Goal: Task Accomplishment & Management: Manage account settings

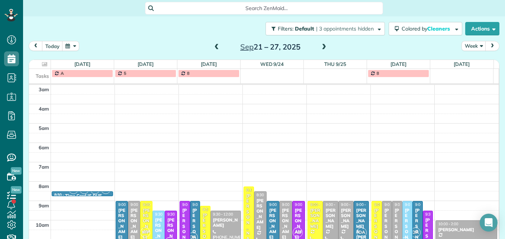
scroll to position [89, 0]
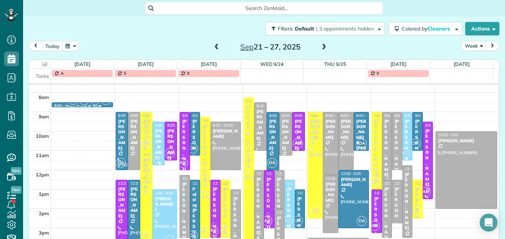
click at [213, 46] on span at bounding box center [217, 47] width 8 height 7
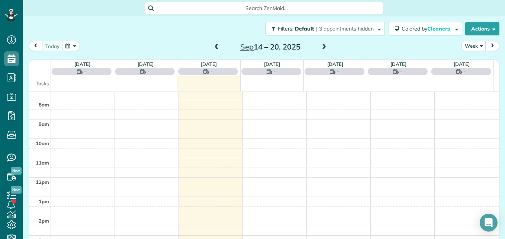
scroll to position [78, 0]
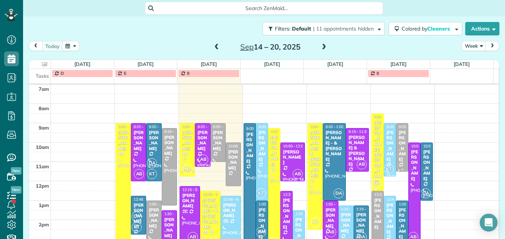
click at [398, 153] on div "[PERSON_NAME]" at bounding box center [402, 146] width 8 height 32
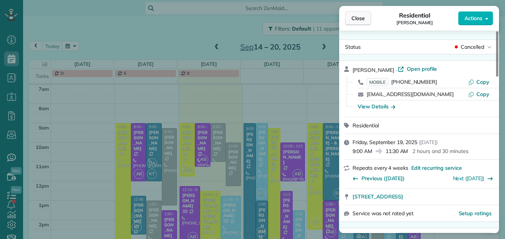
click at [365, 15] on button "Close" at bounding box center [358, 18] width 26 height 14
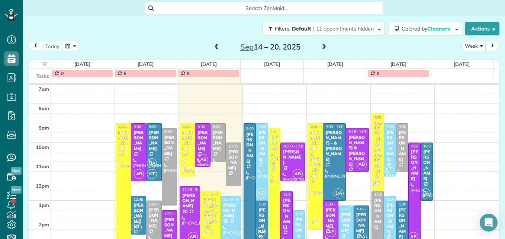
click at [374, 208] on div "[PERSON_NAME]" at bounding box center [378, 214] width 8 height 32
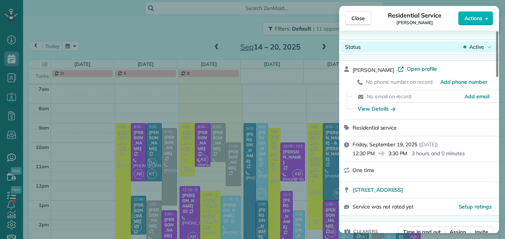
click at [480, 46] on span "Active" at bounding box center [476, 46] width 15 height 7
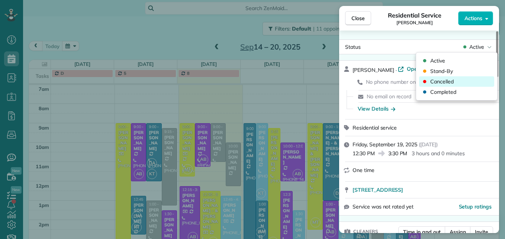
click at [466, 86] on div "Cancelled" at bounding box center [456, 81] width 75 height 10
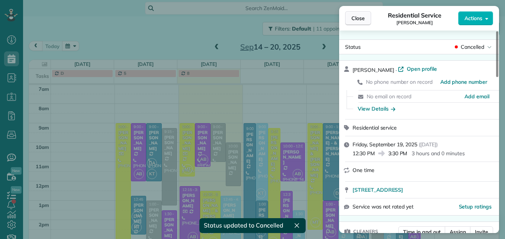
click at [361, 19] on span "Close" at bounding box center [358, 18] width 13 height 7
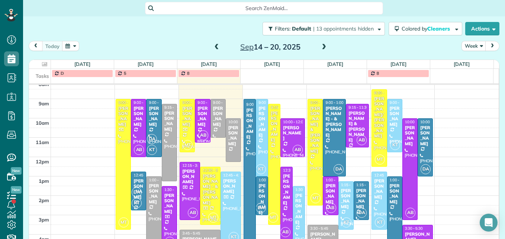
scroll to position [115, 0]
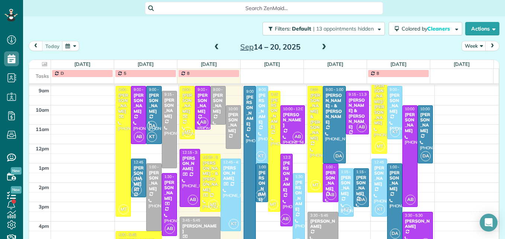
click at [316, 49] on div "[DATE] – [DATE]" at bounding box center [270, 47] width 119 height 12
click at [320, 49] on span at bounding box center [324, 47] width 8 height 7
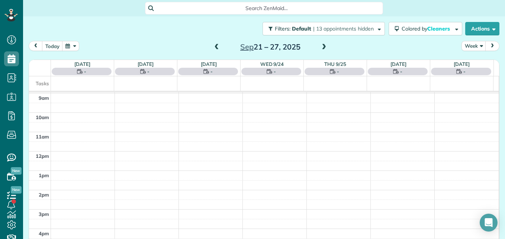
scroll to position [78, 0]
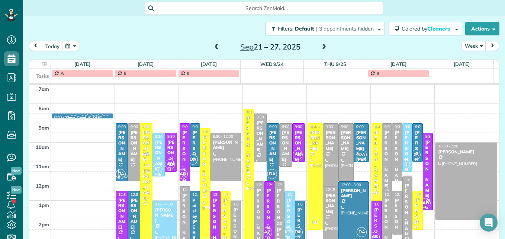
click at [320, 49] on span at bounding box center [324, 47] width 8 height 7
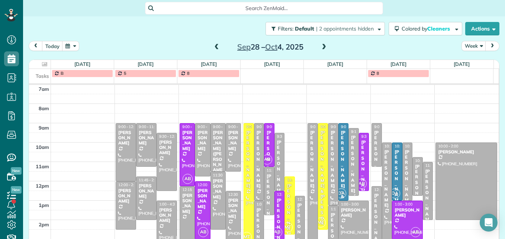
click at [320, 49] on span at bounding box center [324, 47] width 8 height 7
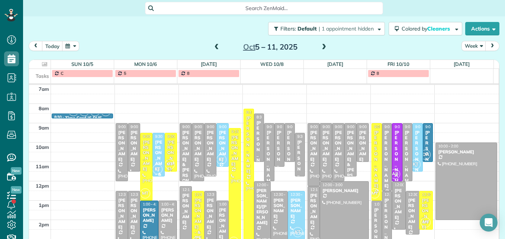
click at [172, 146] on div at bounding box center [171, 152] width 12 height 38
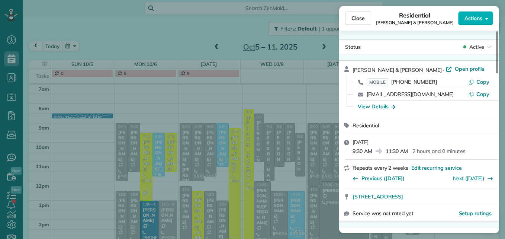
scroll to position [38, 0]
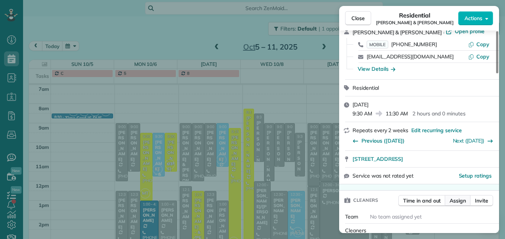
click at [457, 197] on span "Assign" at bounding box center [458, 200] width 16 height 7
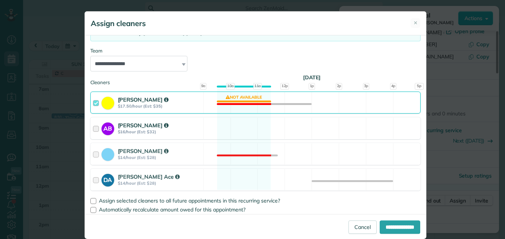
scroll to position [72, 0]
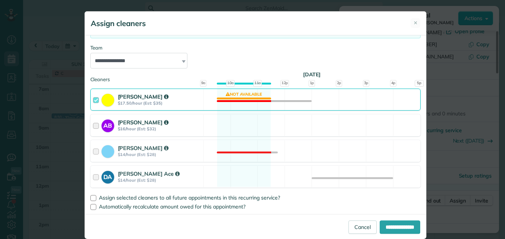
click at [93, 126] on div at bounding box center [97, 125] width 9 height 14
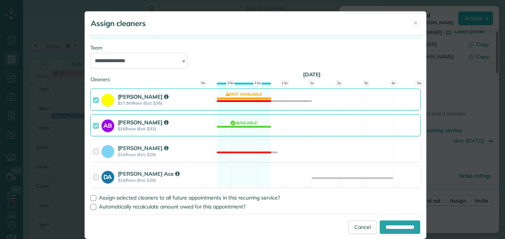
click at [93, 97] on div at bounding box center [97, 100] width 9 height 14
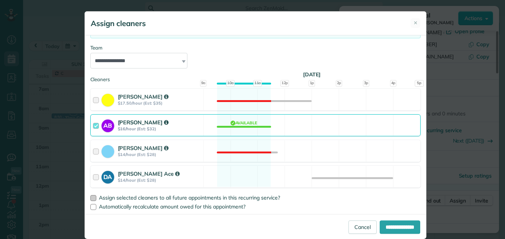
click at [90, 196] on div at bounding box center [93, 198] width 6 height 6
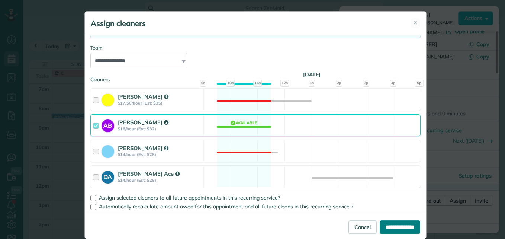
click at [380, 223] on input "**********" at bounding box center [400, 226] width 41 height 13
type input "**********"
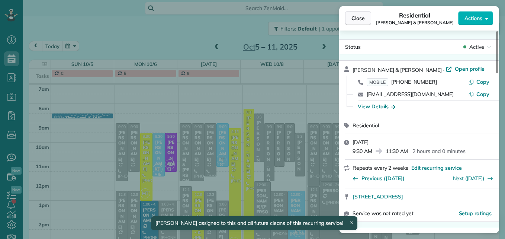
click at [357, 19] on span "Close" at bounding box center [358, 18] width 13 height 7
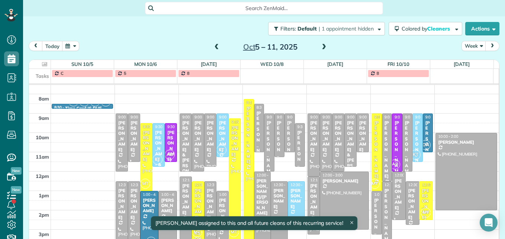
scroll to position [115, 0]
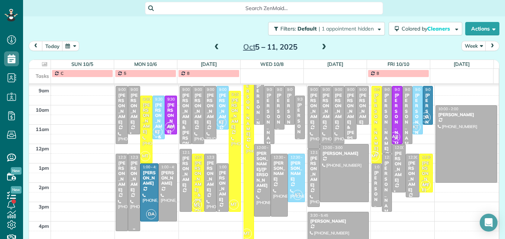
click at [134, 201] on div at bounding box center [134, 192] width 12 height 77
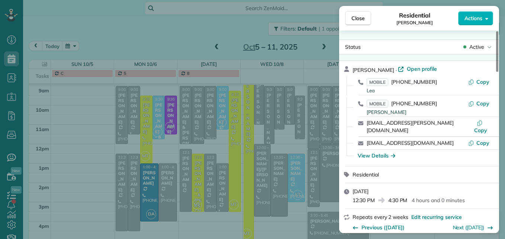
scroll to position [74, 0]
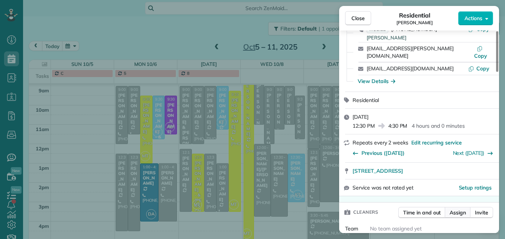
click at [458, 209] on span "Assign" at bounding box center [458, 212] width 16 height 7
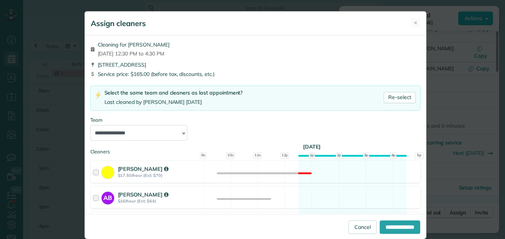
scroll to position [72, 0]
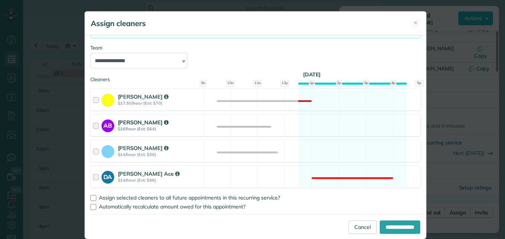
click at [93, 124] on div at bounding box center [97, 125] width 9 height 14
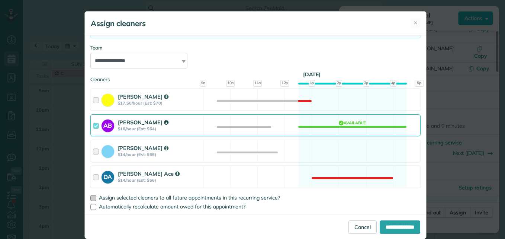
click at [90, 196] on div at bounding box center [93, 198] width 6 height 6
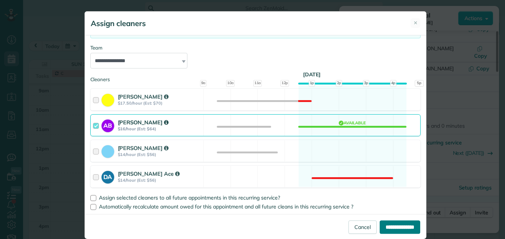
click at [380, 225] on input "**********" at bounding box center [400, 226] width 41 height 13
type input "**********"
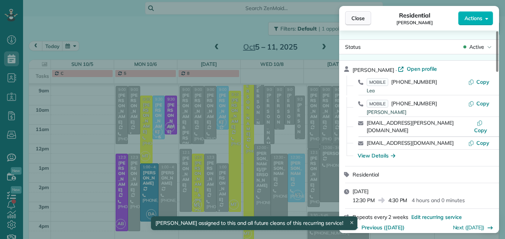
click at [364, 18] on span "Close" at bounding box center [358, 18] width 13 height 7
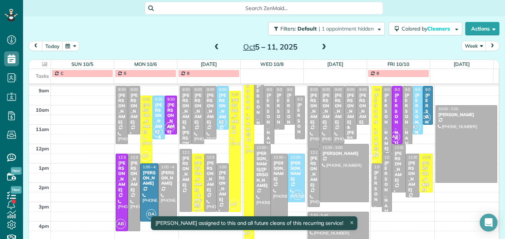
click at [216, 48] on span at bounding box center [217, 47] width 8 height 7
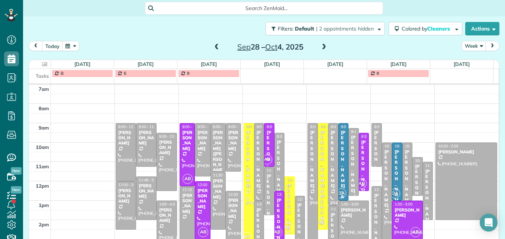
click at [213, 46] on span at bounding box center [217, 47] width 8 height 7
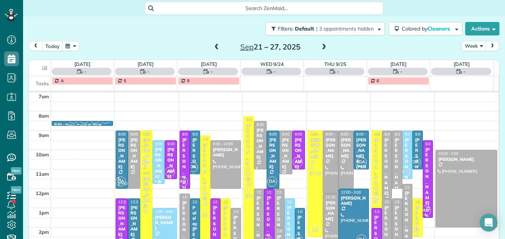
click at [213, 46] on span at bounding box center [217, 47] width 8 height 7
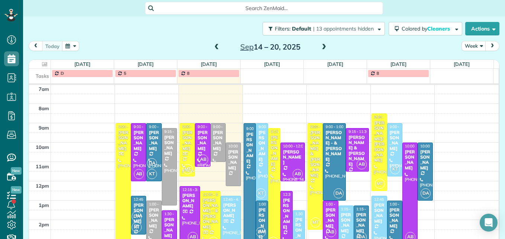
click at [270, 151] on div "[PERSON_NAME]" at bounding box center [274, 151] width 8 height 32
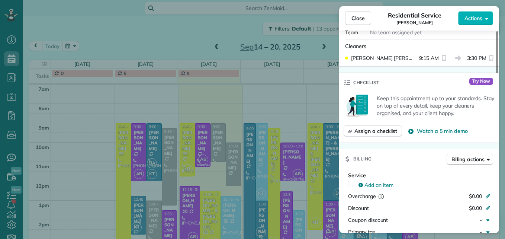
scroll to position [260, 0]
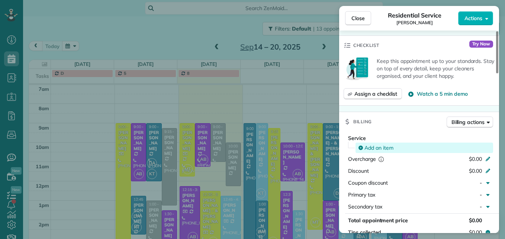
click at [387, 144] on span "Add an item" at bounding box center [379, 147] width 29 height 7
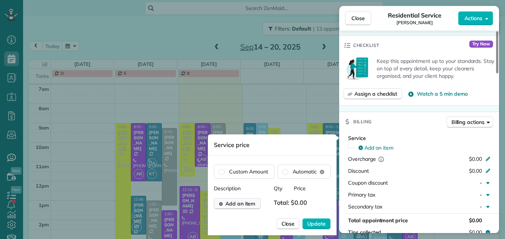
click at [246, 206] on span "Add an item" at bounding box center [240, 203] width 30 height 7
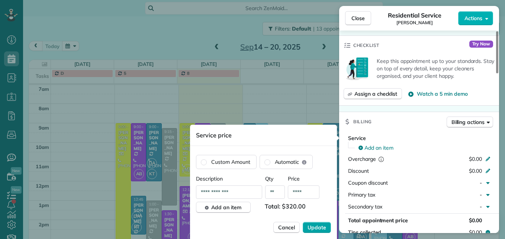
type input "****"
click at [321, 225] on span "Update" at bounding box center [317, 227] width 19 height 7
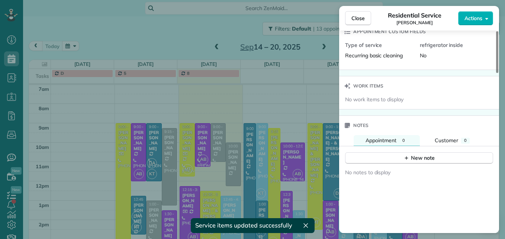
scroll to position [407, 0]
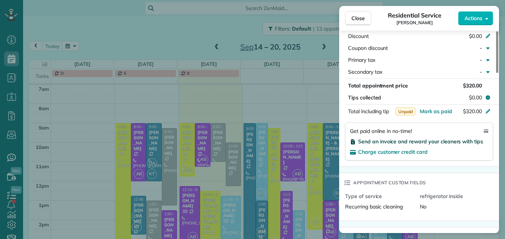
click at [440, 140] on span "Send an invoice and reward your cleaners with tips" at bounding box center [420, 141] width 125 height 7
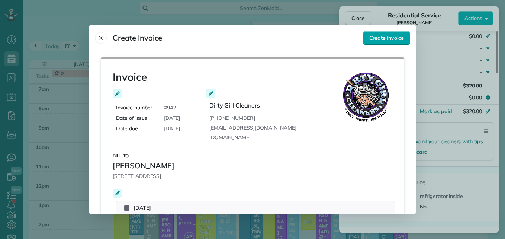
click at [385, 41] on span "Create invoice" at bounding box center [386, 37] width 35 height 7
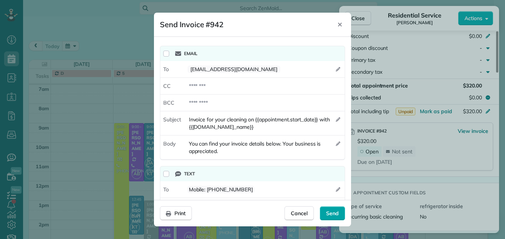
click at [340, 212] on div "Send" at bounding box center [332, 213] width 25 height 14
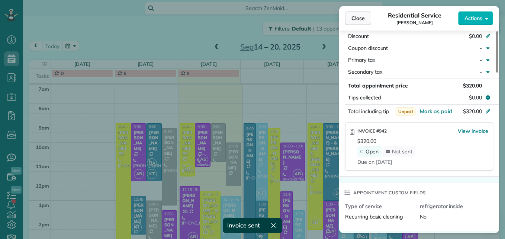
click at [352, 22] on span "Close" at bounding box center [358, 18] width 13 height 7
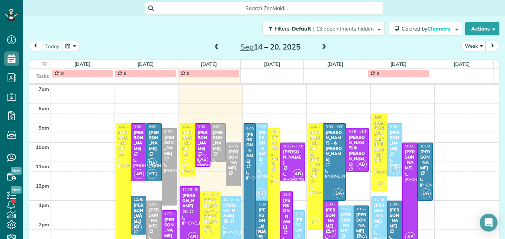
click at [288, 161] on div at bounding box center [293, 162] width 24 height 38
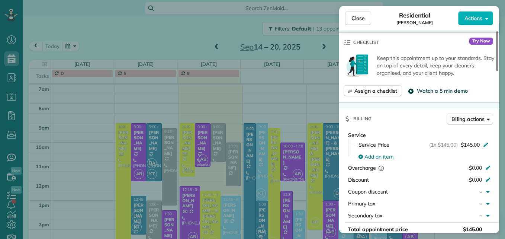
scroll to position [374, 0]
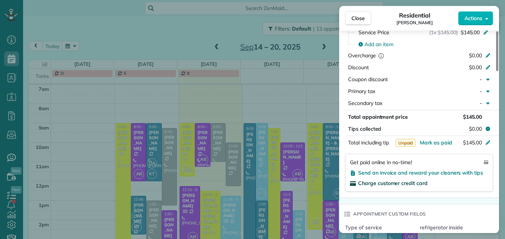
click at [413, 181] on span "Charge customer credit card" at bounding box center [393, 183] width 70 height 7
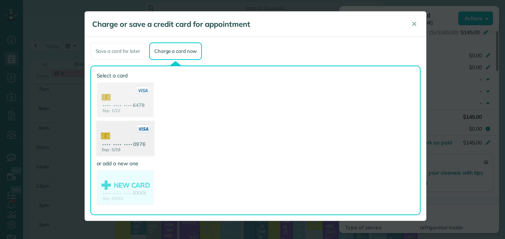
click at [124, 151] on use at bounding box center [124, 139] width 57 height 36
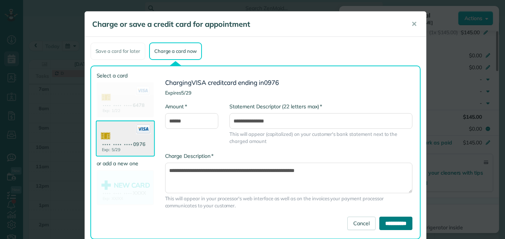
click at [379, 220] on input "**********" at bounding box center [395, 223] width 33 height 13
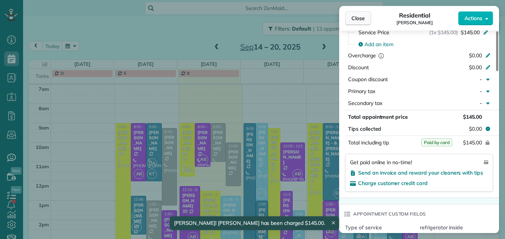
click at [356, 13] on button "Close" at bounding box center [358, 18] width 26 height 14
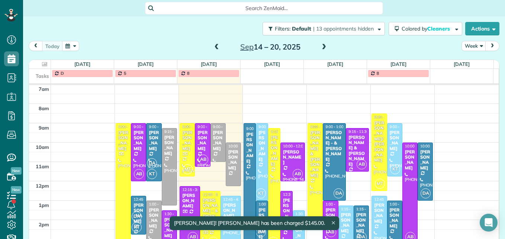
click at [246, 152] on div "[PERSON_NAME]" at bounding box center [250, 148] width 8 height 32
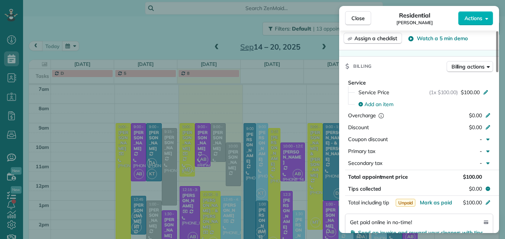
scroll to position [373, 0]
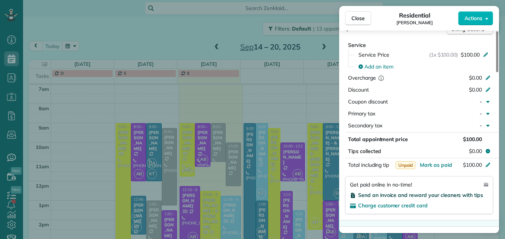
click at [390, 194] on span "Send an invoice and reward your cleaners with tips" at bounding box center [420, 195] width 125 height 7
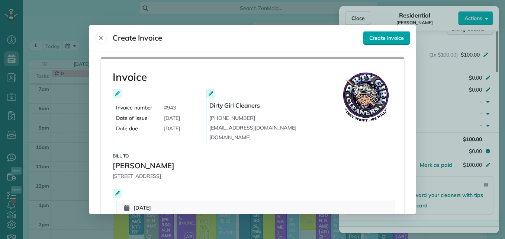
click at [389, 39] on span "Create invoice" at bounding box center [386, 37] width 35 height 7
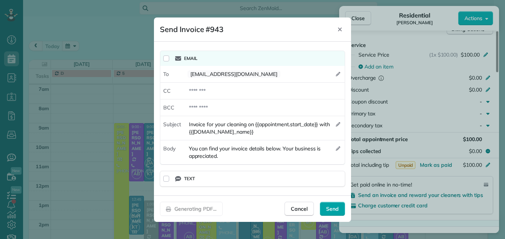
click at [329, 212] on div "Send" at bounding box center [332, 209] width 25 height 14
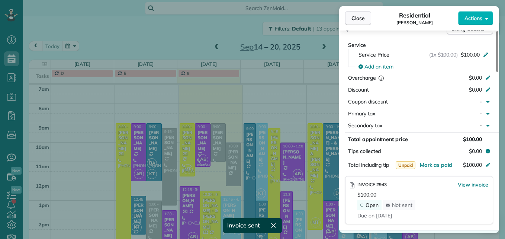
click at [365, 23] on button "Close" at bounding box center [358, 18] width 26 height 14
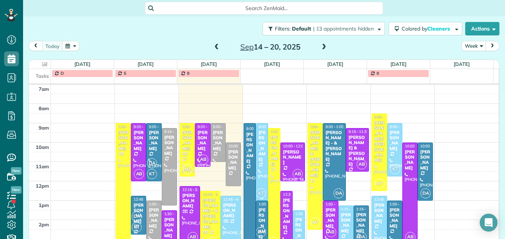
click at [258, 162] on div "[PERSON_NAME]" at bounding box center [262, 146] width 8 height 32
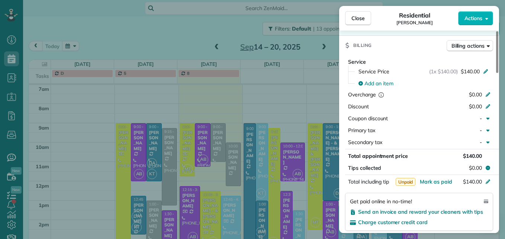
scroll to position [372, 0]
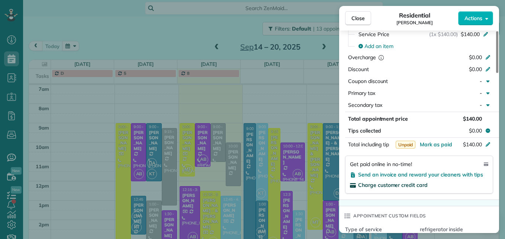
click at [374, 183] on span "Charge customer credit card" at bounding box center [393, 185] width 70 height 7
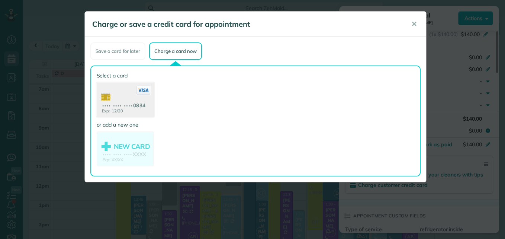
click at [126, 103] on use at bounding box center [124, 101] width 57 height 36
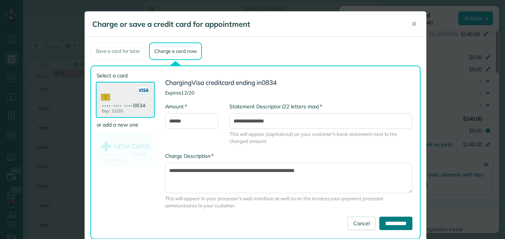
click at [379, 218] on input "**********" at bounding box center [395, 223] width 33 height 13
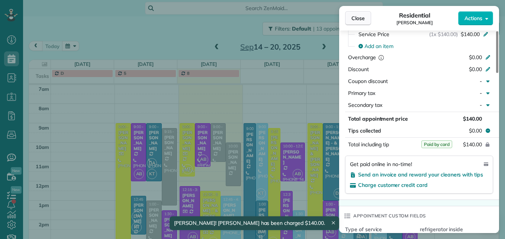
click at [359, 20] on span "Close" at bounding box center [358, 18] width 13 height 7
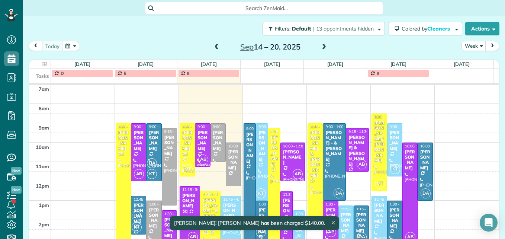
click at [283, 201] on div "[PERSON_NAME]" at bounding box center [287, 214] width 8 height 32
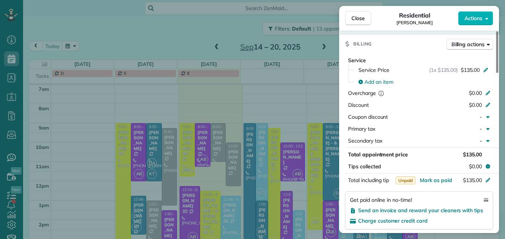
scroll to position [337, 0]
click at [433, 209] on span "Send an invoice and reward your cleaners with tips" at bounding box center [420, 209] width 125 height 7
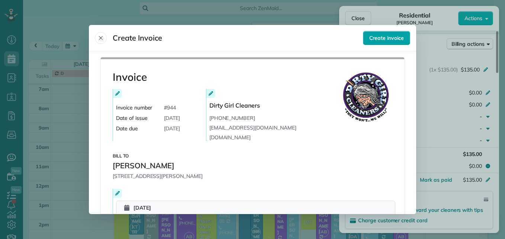
click at [395, 40] on span "Create invoice" at bounding box center [386, 37] width 35 height 7
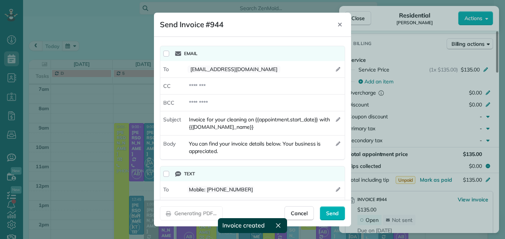
click at [169, 173] on div "Text" at bounding box center [252, 173] width 185 height 15
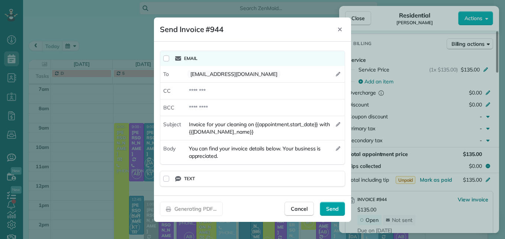
click at [327, 208] on span "Send" at bounding box center [332, 208] width 13 height 7
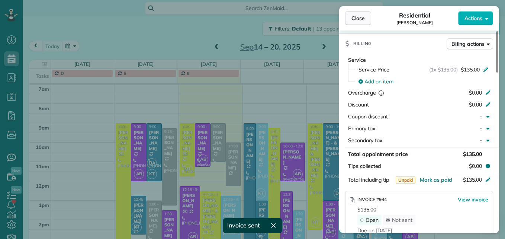
click at [363, 23] on button "Close" at bounding box center [358, 18] width 26 height 14
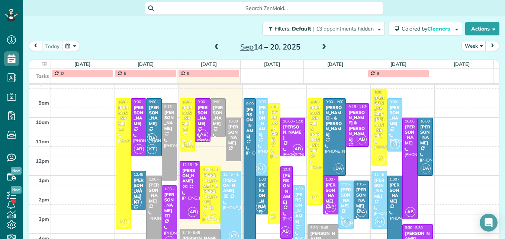
scroll to position [115, 0]
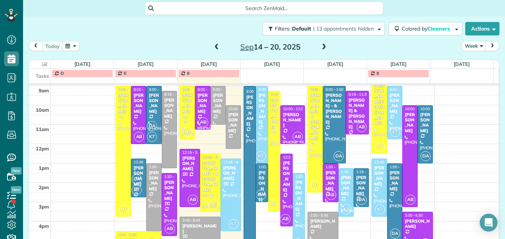
click at [295, 190] on div "[PERSON_NAME]" at bounding box center [299, 196] width 8 height 32
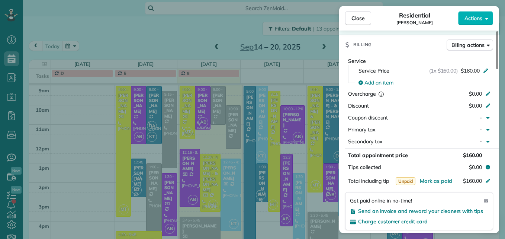
scroll to position [375, 0]
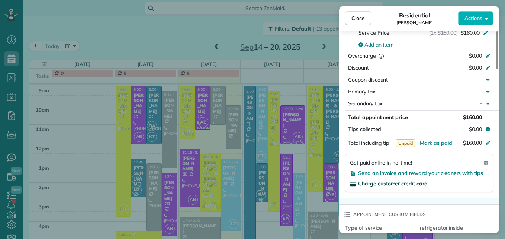
click at [404, 185] on span "Charge customer credit card" at bounding box center [393, 183] width 70 height 7
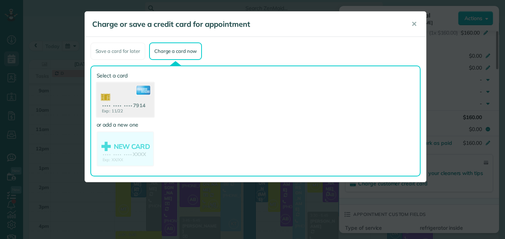
click at [119, 102] on use at bounding box center [124, 101] width 57 height 36
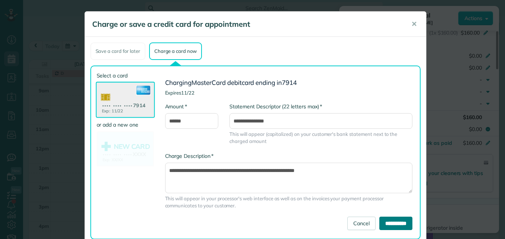
click at [389, 225] on input "**********" at bounding box center [395, 223] width 33 height 13
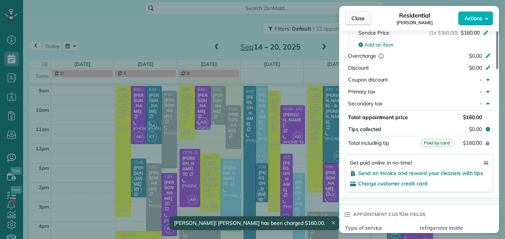
click at [357, 17] on span "Close" at bounding box center [358, 18] width 13 height 7
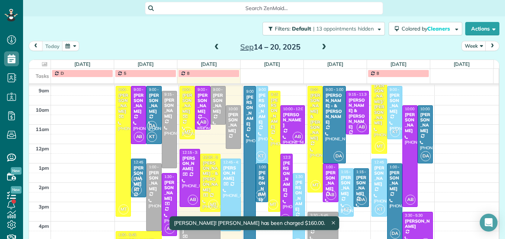
click at [260, 182] on div "[PERSON_NAME]" at bounding box center [262, 186] width 8 height 32
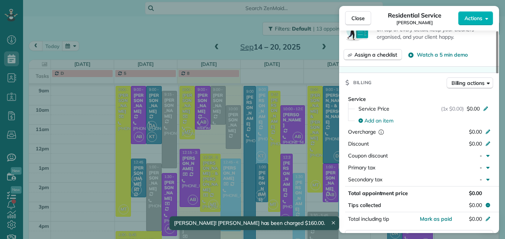
scroll to position [298, 0]
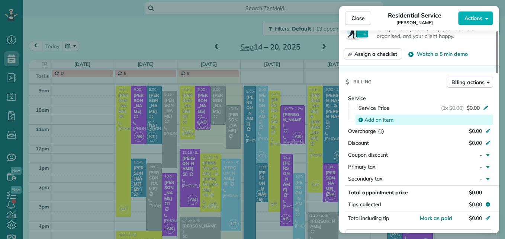
click at [384, 116] on span "Add an item" at bounding box center [379, 119] width 29 height 7
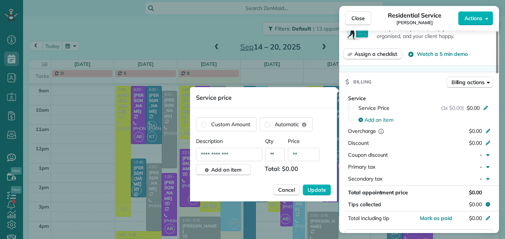
click at [300, 154] on input "**" at bounding box center [304, 154] width 32 height 13
type input "***"
click at [315, 187] on span "Update" at bounding box center [317, 189] width 19 height 7
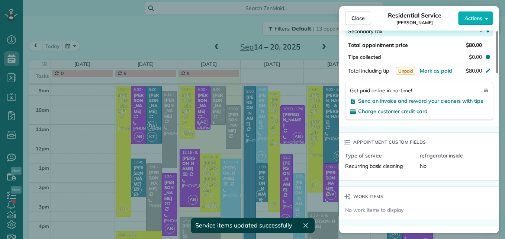
scroll to position [446, 0]
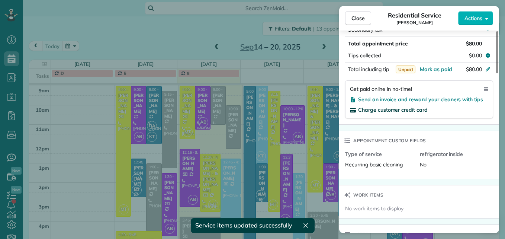
click at [389, 106] on span "Charge customer credit card" at bounding box center [393, 109] width 70 height 7
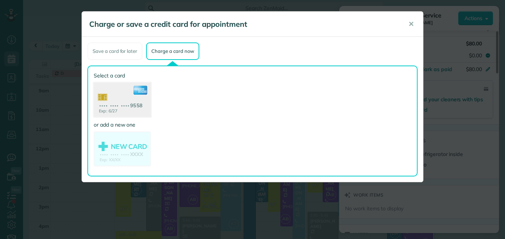
click at [133, 113] on use at bounding box center [122, 101] width 57 height 36
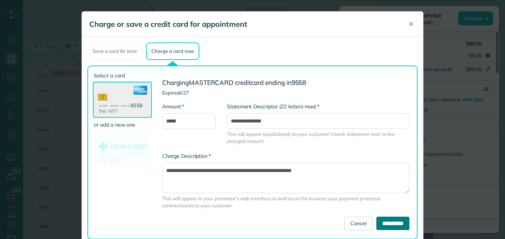
click at [376, 225] on input "**********" at bounding box center [392, 223] width 33 height 13
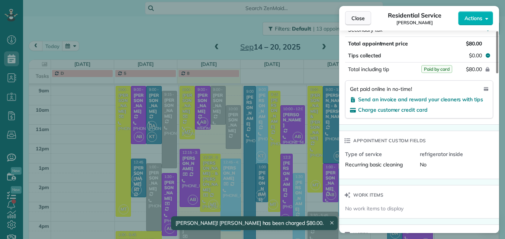
click at [349, 16] on button "Close" at bounding box center [358, 18] width 26 height 14
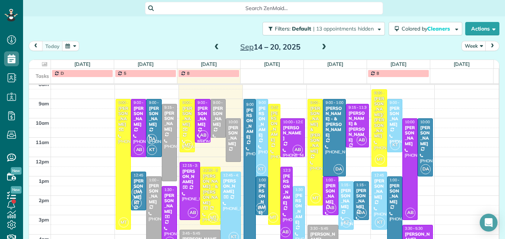
scroll to position [89, 0]
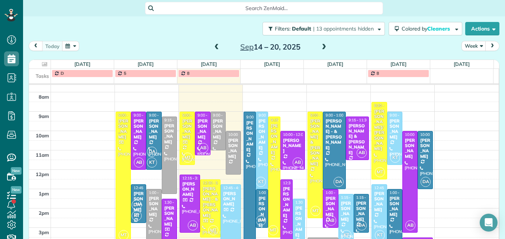
click at [323, 47] on span at bounding box center [324, 47] width 8 height 7
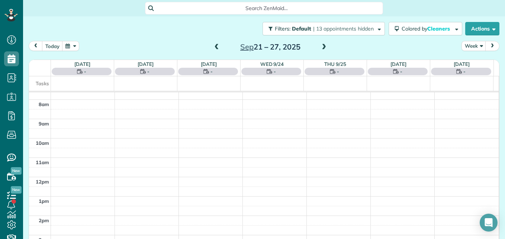
scroll to position [78, 0]
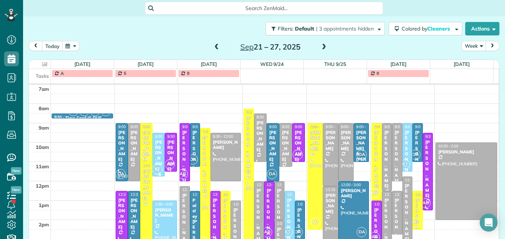
click at [214, 49] on span at bounding box center [217, 47] width 8 height 7
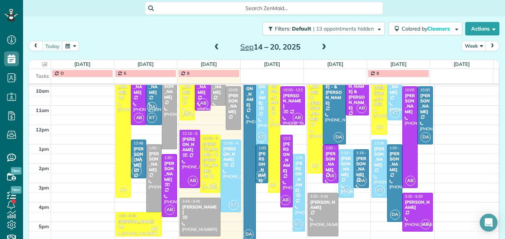
scroll to position [97, 0]
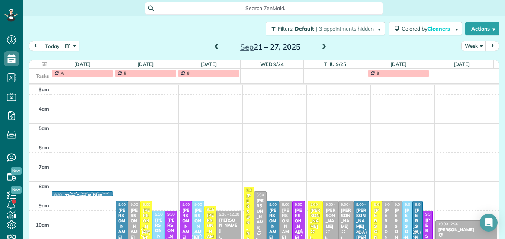
scroll to position [9, 0]
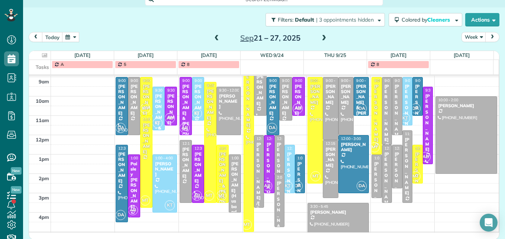
click at [213, 41] on span at bounding box center [217, 38] width 8 height 7
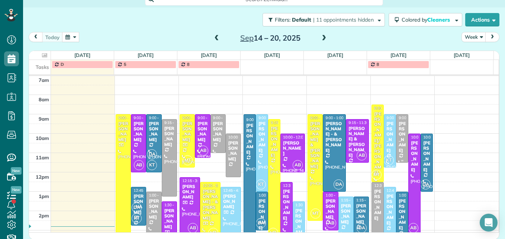
click at [398, 135] on div "[PERSON_NAME]" at bounding box center [402, 137] width 8 height 32
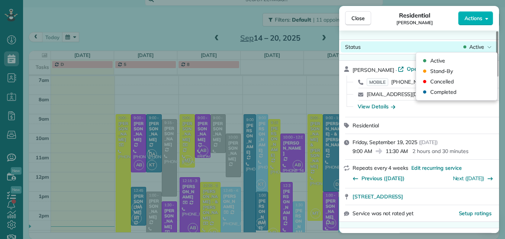
click at [474, 48] on span "Active" at bounding box center [476, 46] width 15 height 7
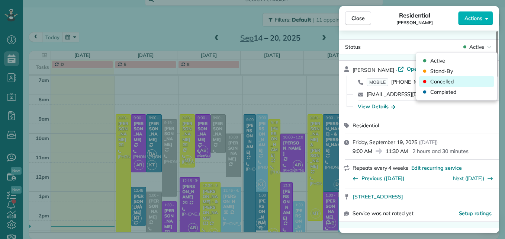
click at [461, 83] on div "Cancelled" at bounding box center [456, 81] width 75 height 10
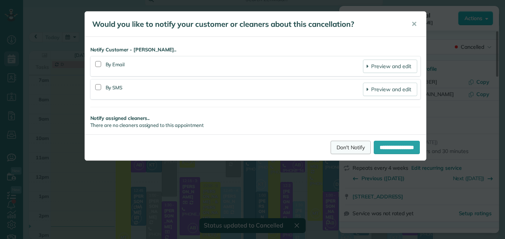
click at [337, 143] on link "Don't Notify" at bounding box center [351, 147] width 40 height 13
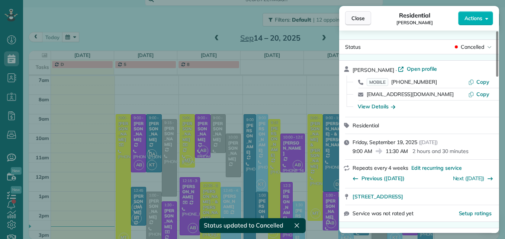
click at [361, 20] on span "Close" at bounding box center [358, 18] width 13 height 7
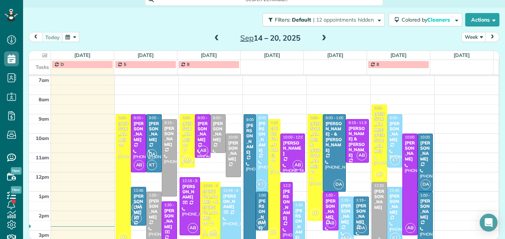
click at [374, 200] on div "[PERSON_NAME]" at bounding box center [379, 200] width 11 height 22
